Goal: Obtain resource: Obtain resource

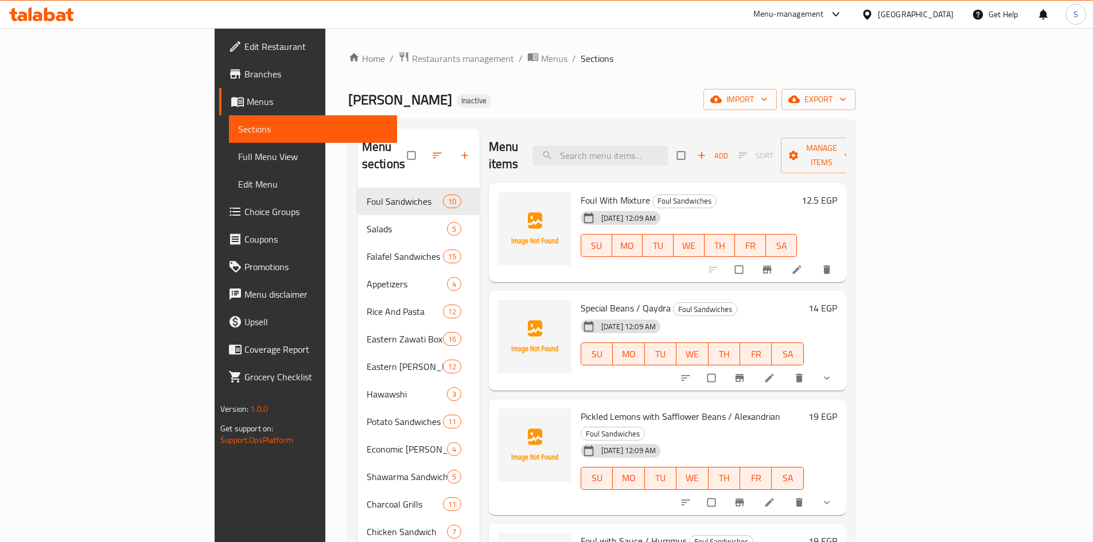
click at [878, 8] on div at bounding box center [869, 14] width 17 height 13
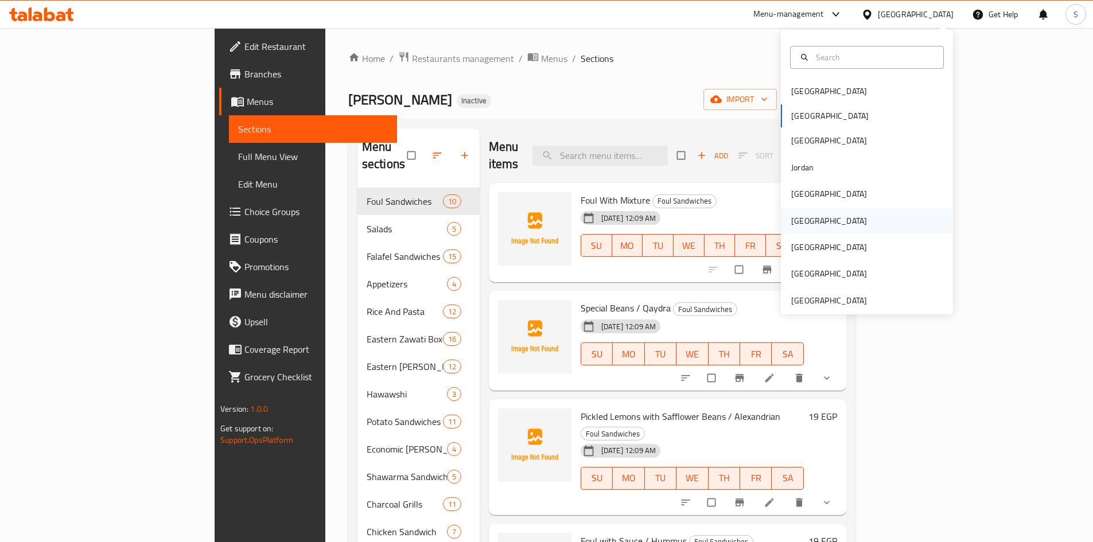
click at [791, 220] on div "[GEOGRAPHIC_DATA]" at bounding box center [829, 221] width 76 height 13
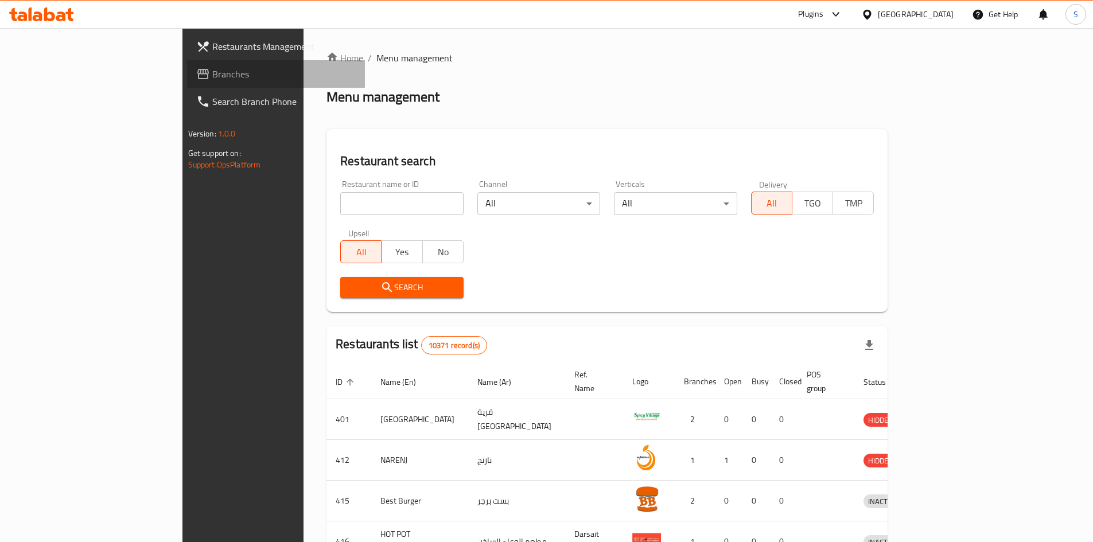
click at [212, 73] on span "Branches" at bounding box center [283, 74] width 143 height 14
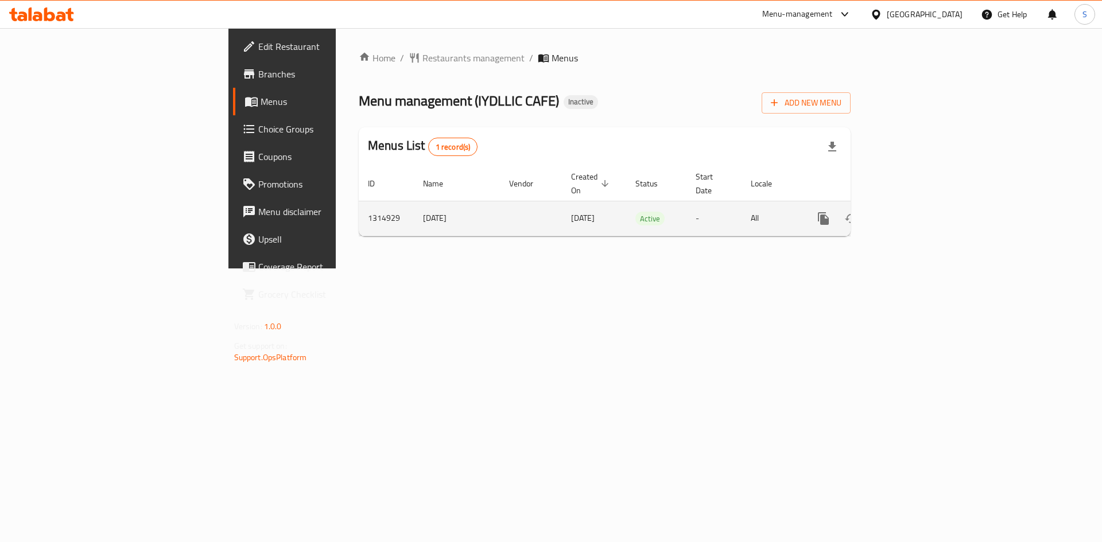
click at [913, 212] on icon "enhanced table" at bounding box center [906, 219] width 14 height 14
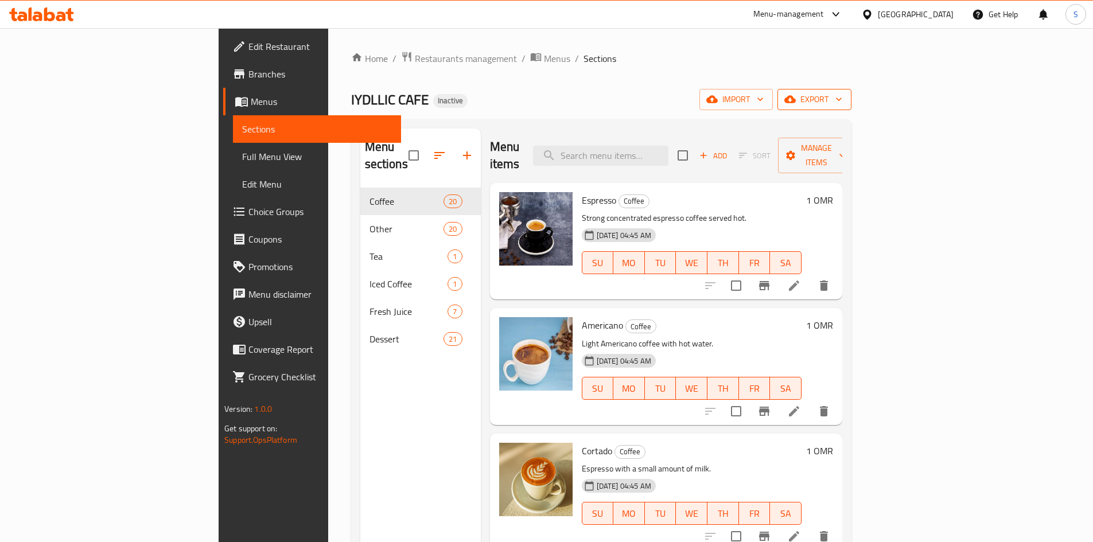
click at [842, 100] on span "export" at bounding box center [815, 99] width 56 height 14
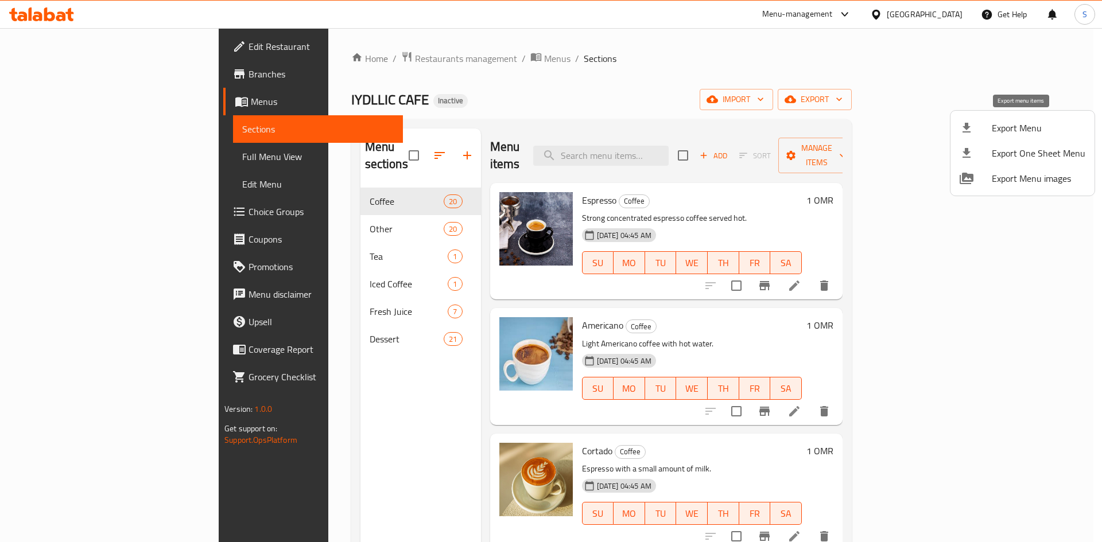
click at [1005, 125] on span "Export Menu" at bounding box center [1039, 128] width 94 height 14
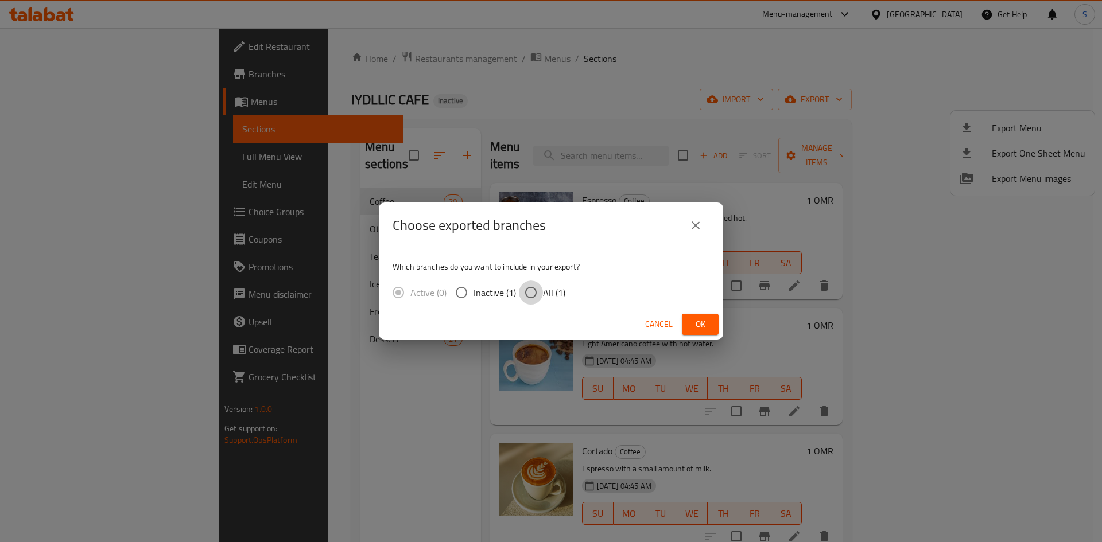
click at [541, 292] on input "All (1)" at bounding box center [531, 293] width 24 height 24
radio input "true"
click at [697, 316] on button "Ok" at bounding box center [700, 324] width 37 height 21
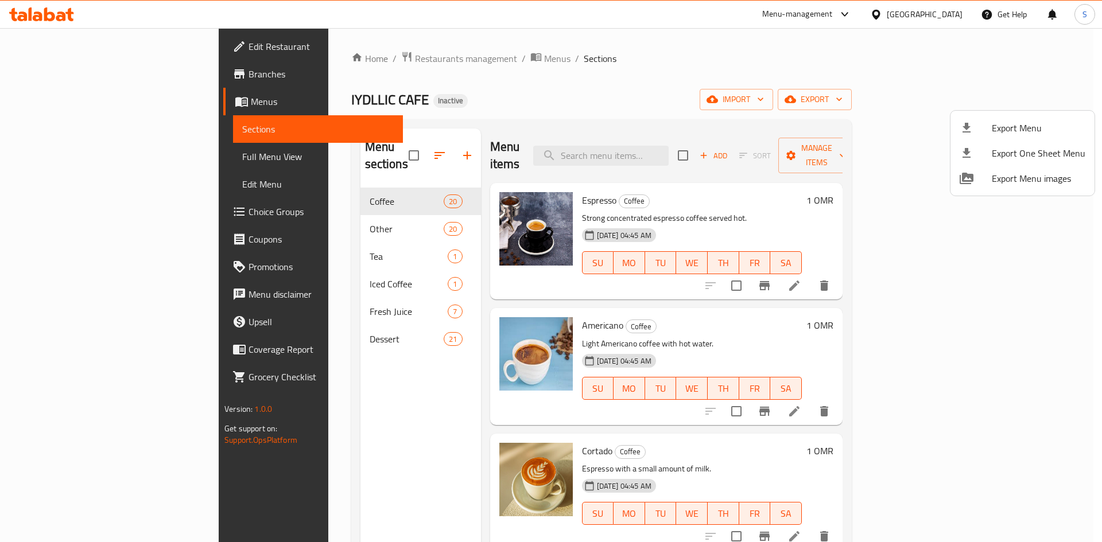
click at [73, 165] on div at bounding box center [551, 271] width 1102 height 542
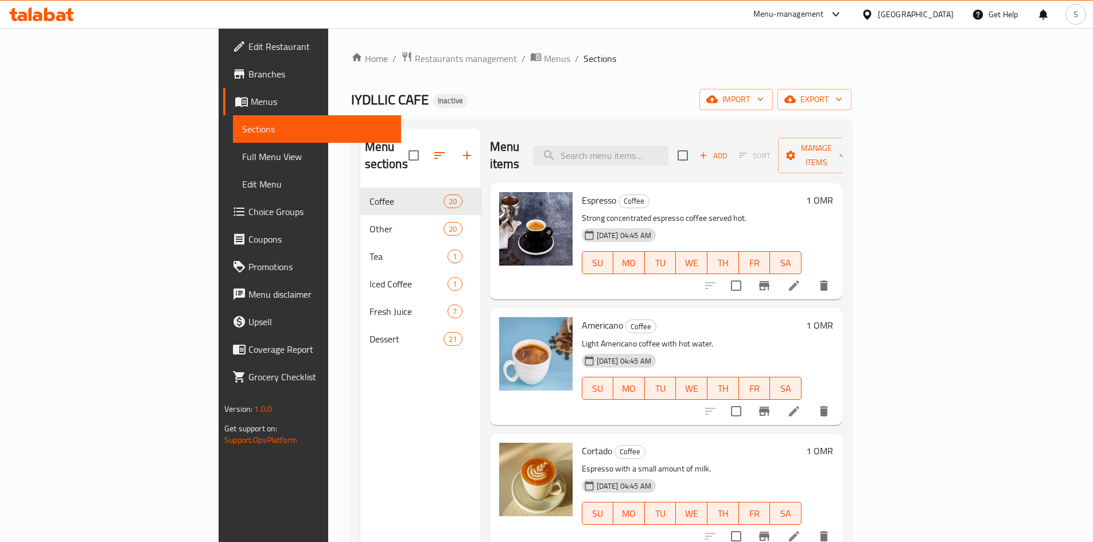
drag, startPoint x: 70, startPoint y: 163, endPoint x: 162, endPoint y: 248, distance: 125.1
click at [242, 163] on span "Full Menu View" at bounding box center [317, 157] width 150 height 14
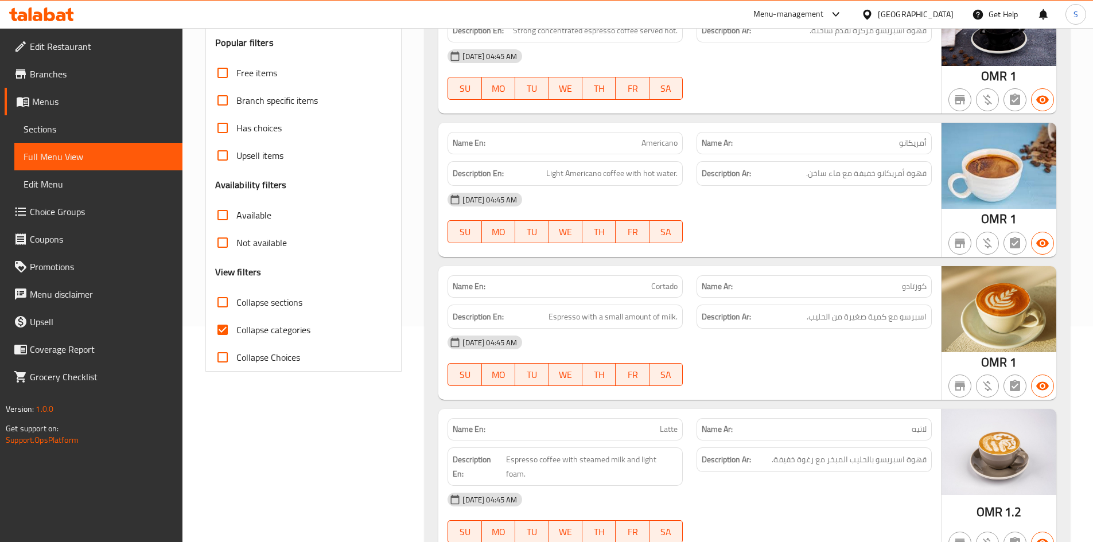
scroll to position [402, 0]
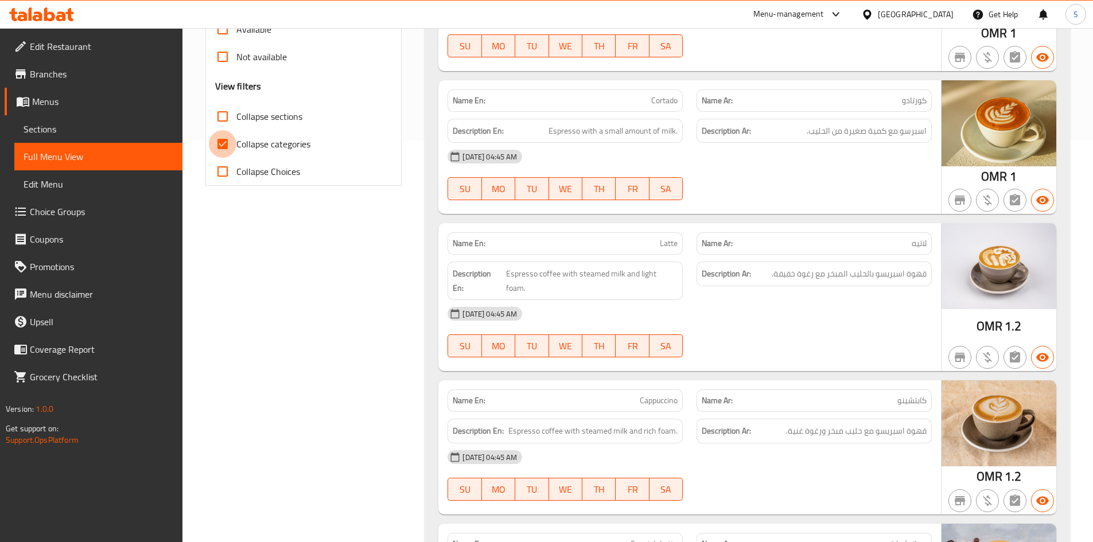
click at [231, 143] on input "Collapse categories" at bounding box center [223, 144] width 28 height 28
checkbox input "false"
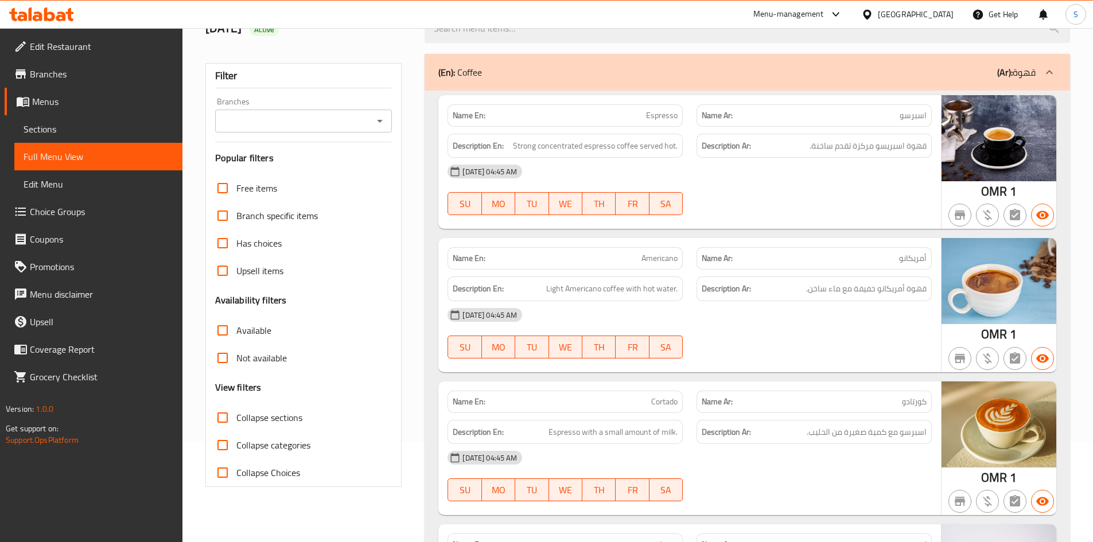
scroll to position [0, 0]
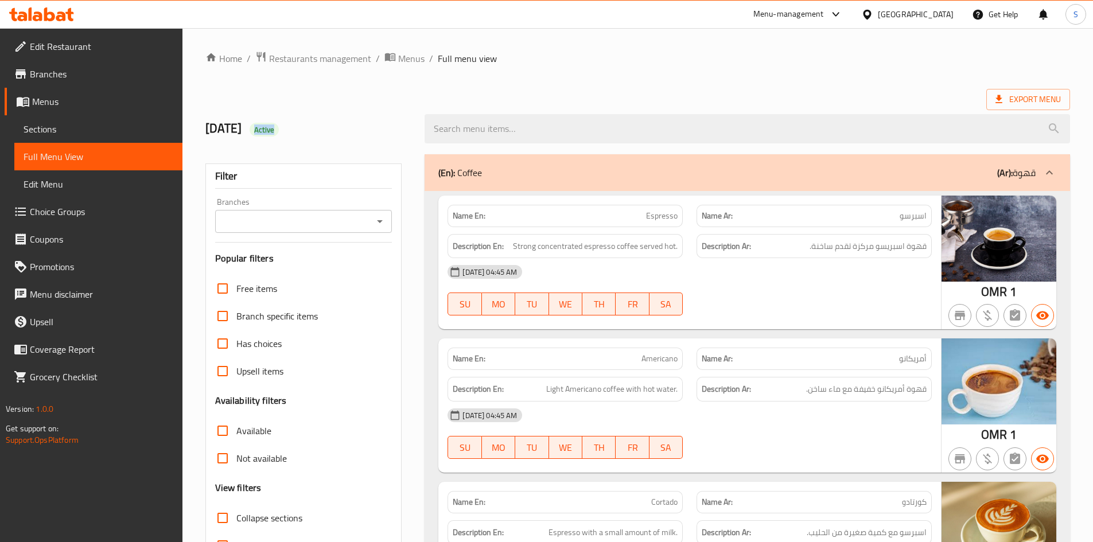
drag, startPoint x: 281, startPoint y: 125, endPoint x: 331, endPoint y: 135, distance: 50.9
click at [331, 135] on h2 "[DATE] Active" at bounding box center [308, 128] width 206 height 17
copy span "Active"
